Goal: Task Accomplishment & Management: Manage account settings

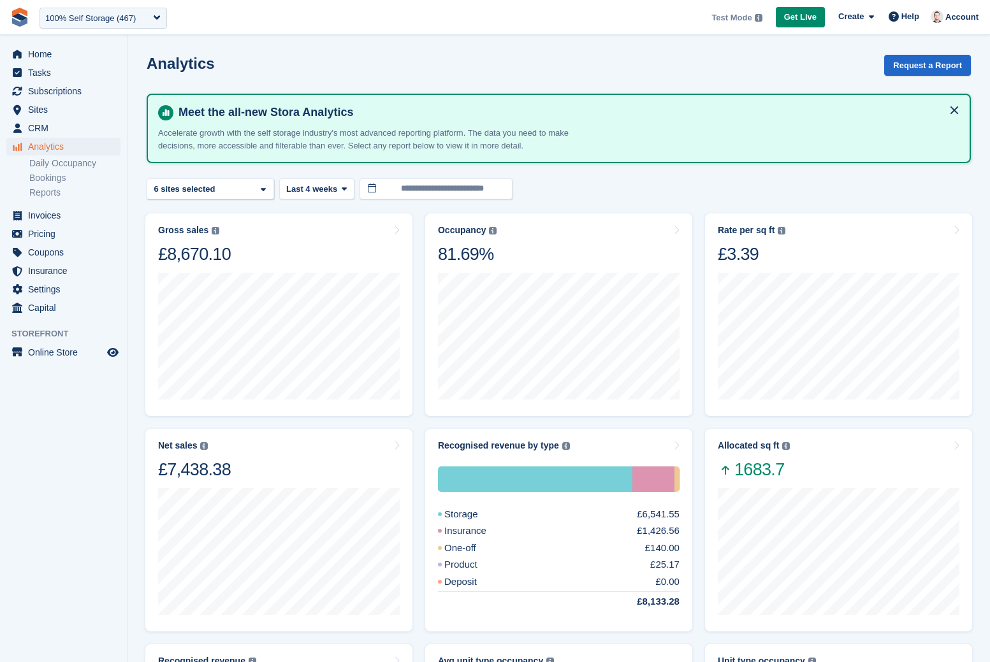
scroll to position [444, 0]
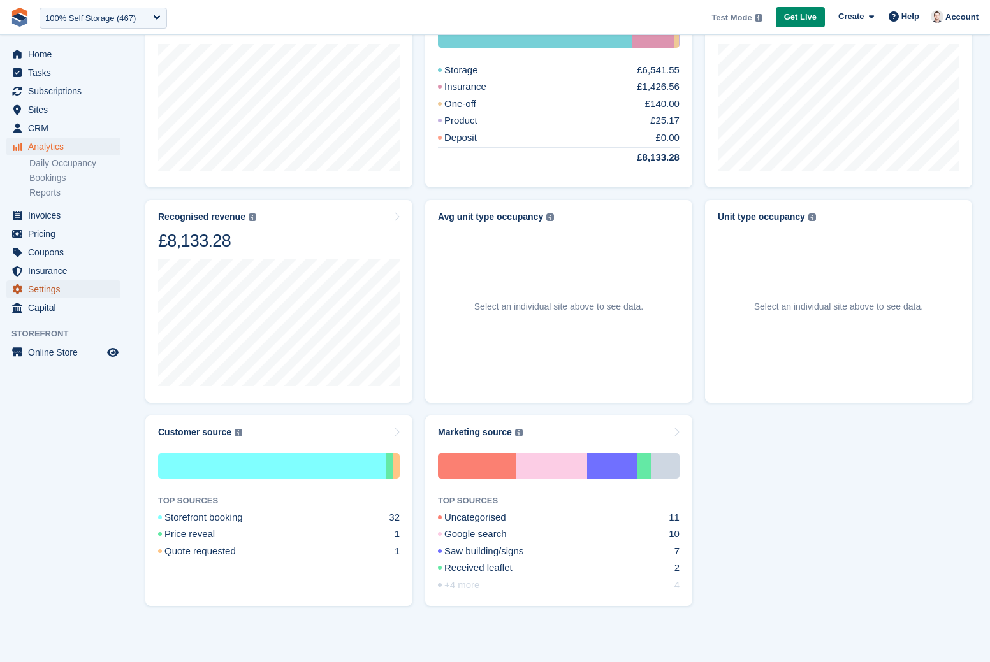
click at [46, 281] on span "Settings" at bounding box center [66, 289] width 76 height 18
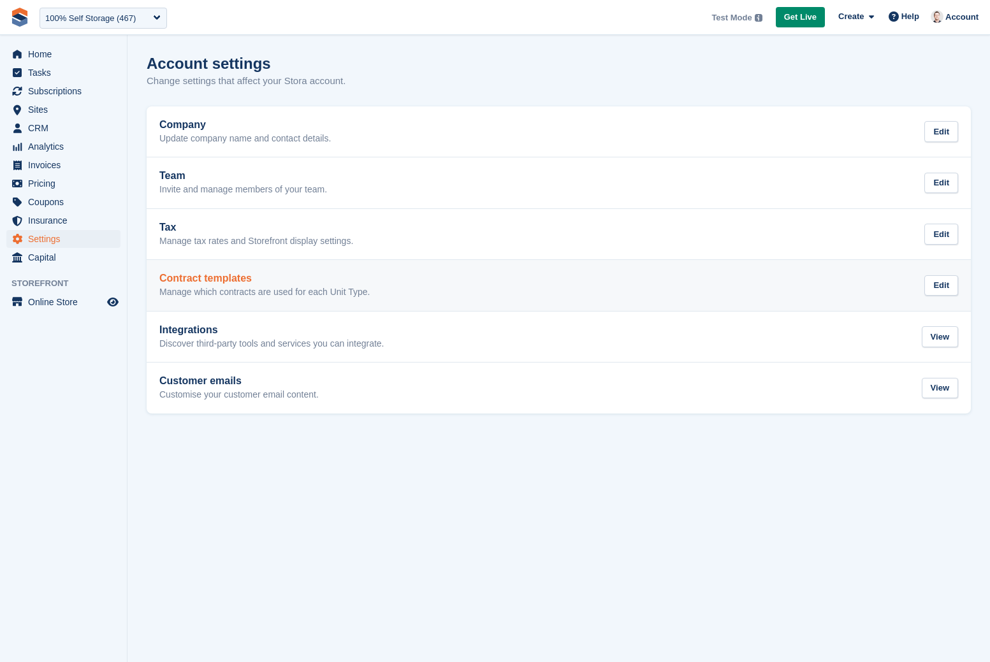
click at [289, 287] on p "Manage which contracts are used for each Unit Type." at bounding box center [264, 292] width 210 height 11
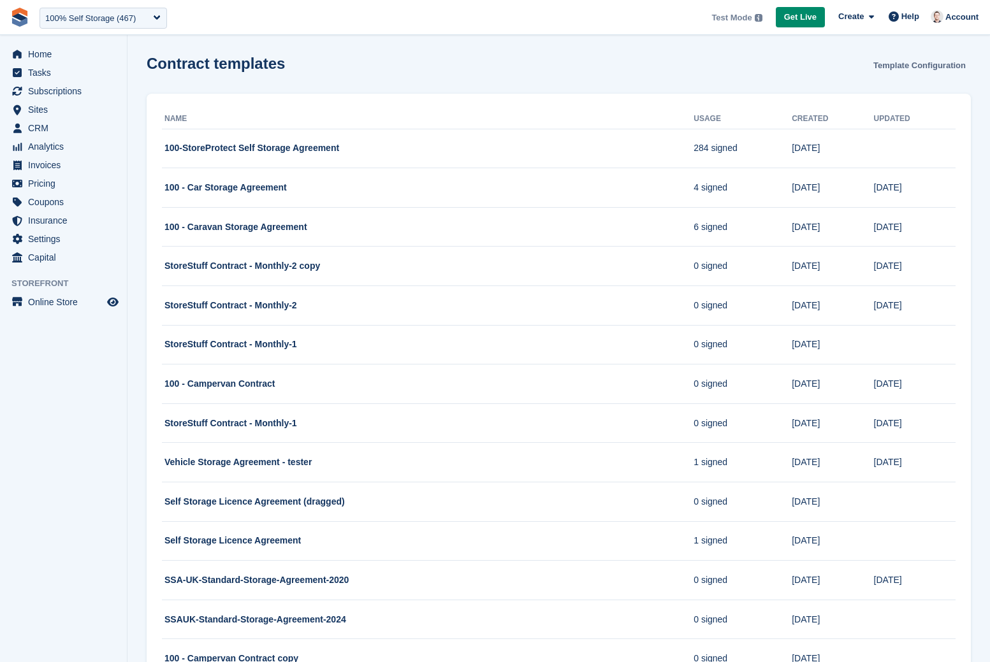
click at [925, 66] on link "Template Configuration" at bounding box center [919, 65] width 103 height 21
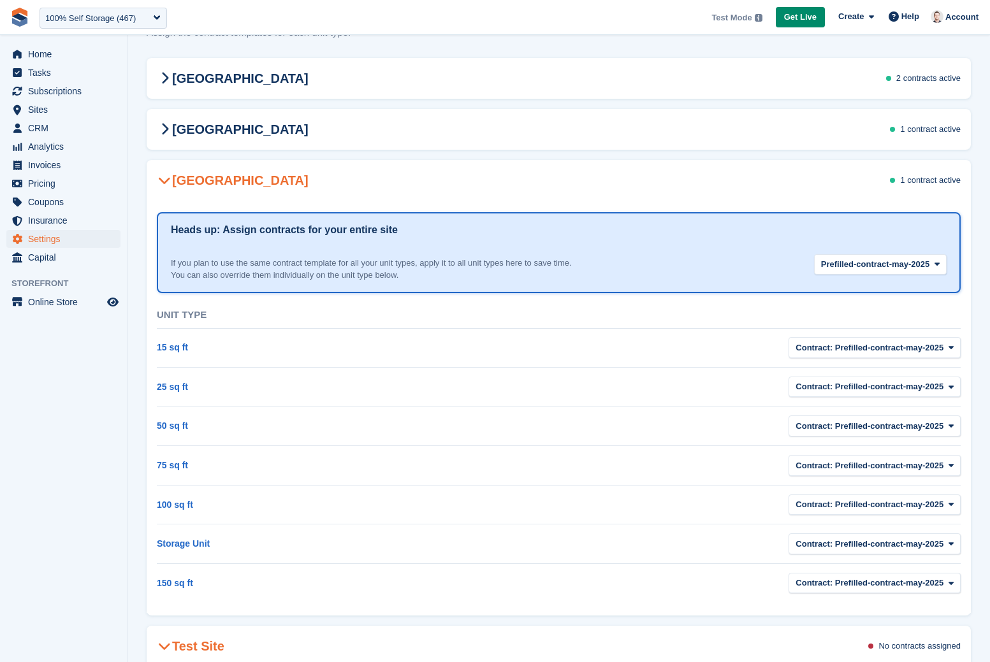
scroll to position [51, 0]
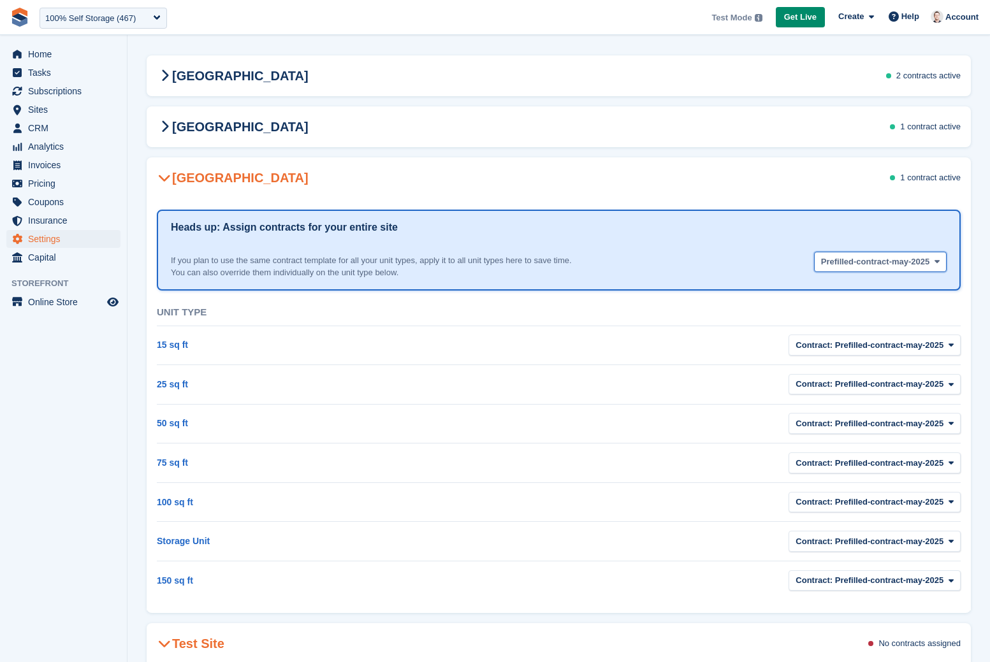
click at [943, 264] on button "Prefilled-contract-may-2025" at bounding box center [880, 262] width 133 height 21
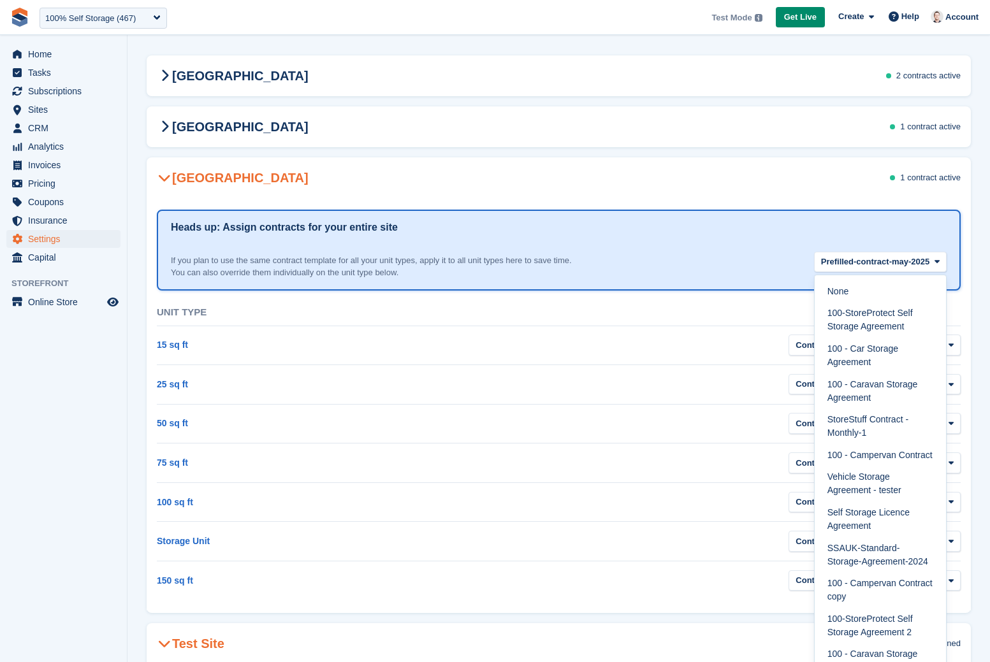
click at [610, 195] on div "[GEOGRAPHIC_DATA] 1 contract active Heads up: Assign contracts for your entire …" at bounding box center [559, 385] width 824 height 456
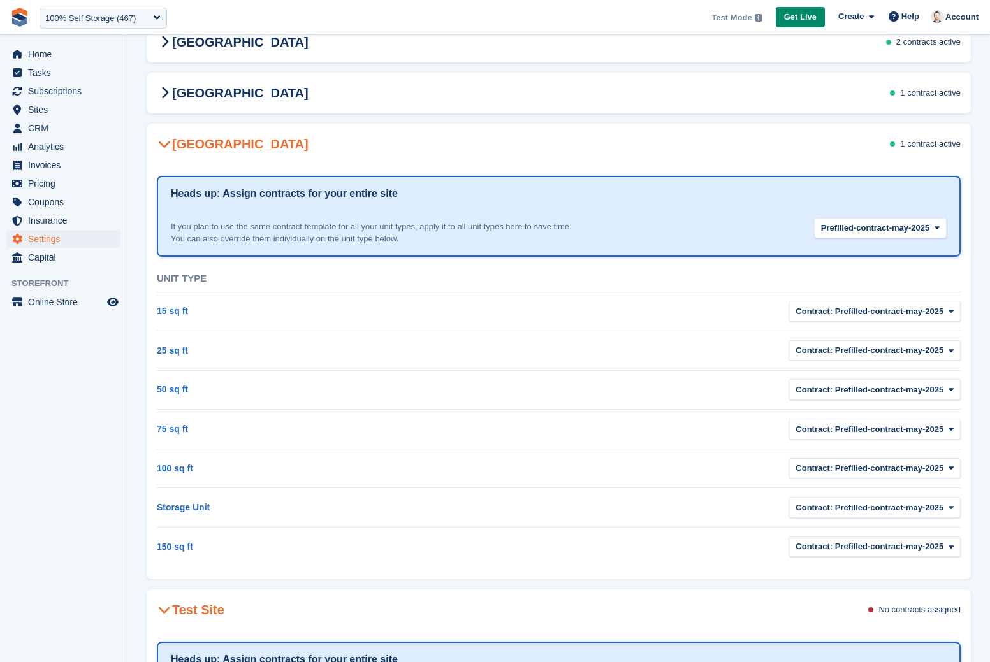
scroll to position [86, 0]
